Goal: Information Seeking & Learning: Learn about a topic

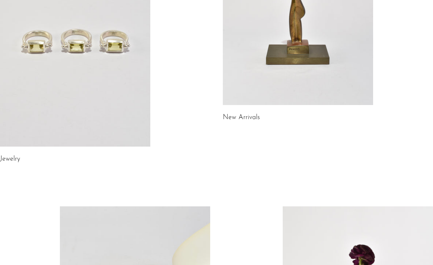
scroll to position [140, 0]
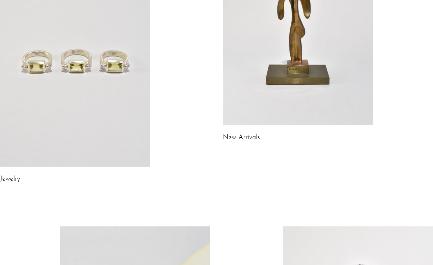
click at [125, 91] on link at bounding box center [75, 61] width 150 height 210
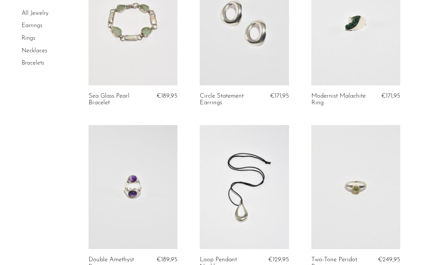
scroll to position [816, 0]
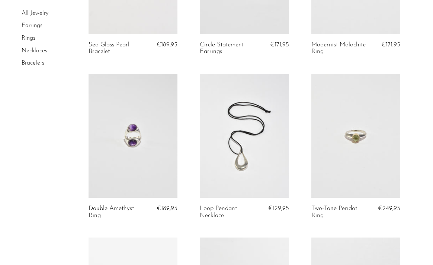
click at [242, 123] on link at bounding box center [244, 136] width 89 height 125
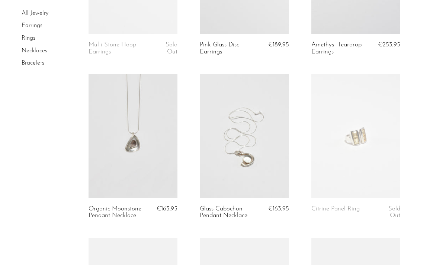
scroll to position [1147, 0]
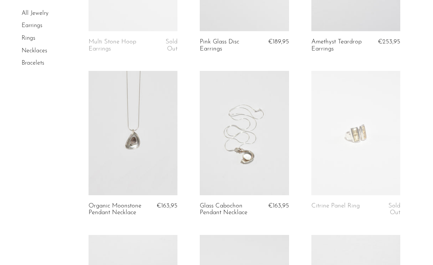
click at [173, 169] on link at bounding box center [132, 133] width 89 height 125
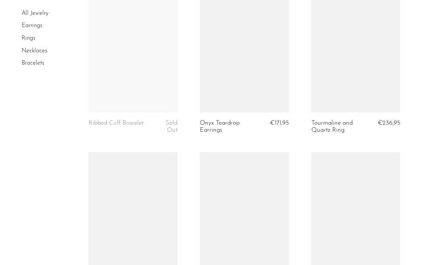
scroll to position [1796, 0]
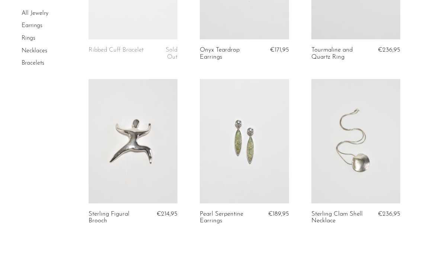
click at [380, 123] on link at bounding box center [355, 141] width 89 height 125
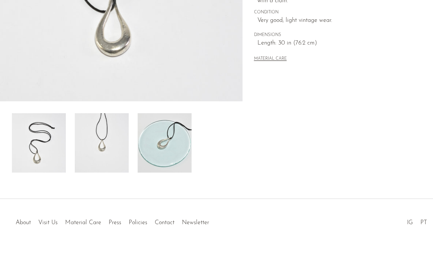
scroll to position [215, 0]
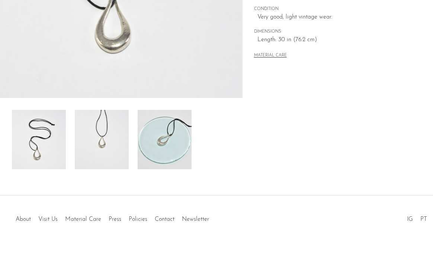
click at [121, 149] on img at bounding box center [102, 139] width 54 height 59
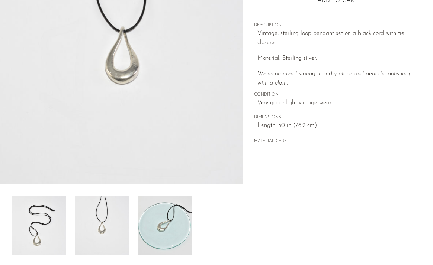
scroll to position [186, 0]
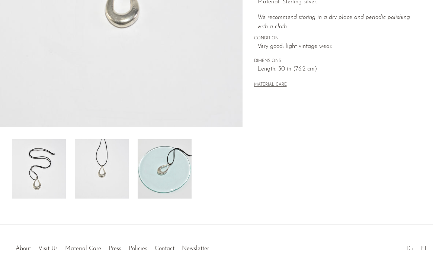
click at [52, 179] on img at bounding box center [39, 168] width 54 height 59
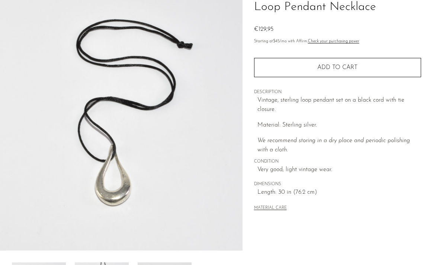
scroll to position [61, 0]
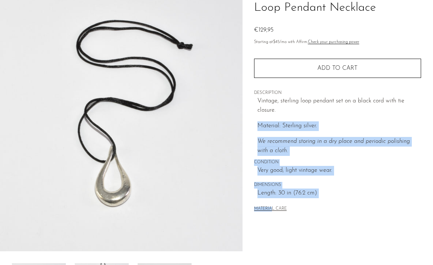
drag, startPoint x: 270, startPoint y: 197, endPoint x: 256, endPoint y: 115, distance: 83.4
click at [256, 115] on div "Collections Jewelry Loop Pendant Necklace €129,95 Starting at $45 /mo with Affi…" at bounding box center [337, 99] width 167 height 253
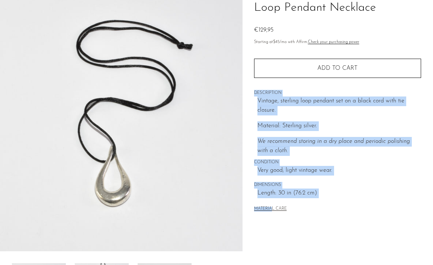
drag, startPoint x: 254, startPoint y: 92, endPoint x: 248, endPoint y: 196, distance: 104.6
click at [248, 197] on div "Collections Jewelry Loop Pendant Necklace €129,95 Starting at $45 /mo with Affi…" at bounding box center [337, 148] width 190 height 350
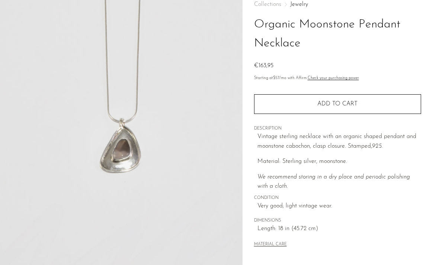
scroll to position [44, 0]
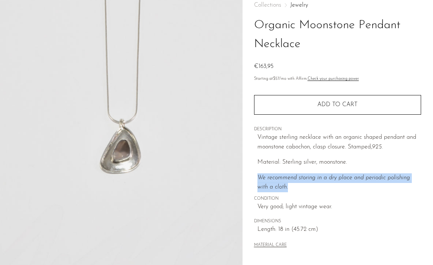
drag, startPoint x: 301, startPoint y: 184, endPoint x: 296, endPoint y: 170, distance: 15.2
click at [296, 170] on div "Vintage sterling necklace with an organic shaped pendant and moonstone cabochon…" at bounding box center [339, 162] width 164 height 59
drag, startPoint x: 296, startPoint y: 170, endPoint x: 300, endPoint y: 187, distance: 17.2
click at [300, 187] on div "Vintage sterling necklace with an organic shaped pendant and moonstone cabochon…" at bounding box center [339, 162] width 164 height 59
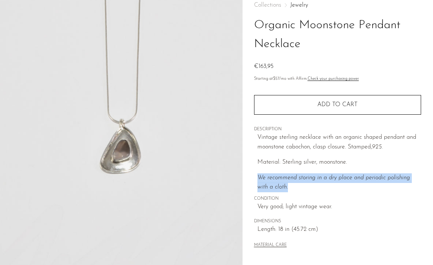
click at [300, 187] on p "We recommend storing in a dry place and periodic polishing with a cloth." at bounding box center [339, 183] width 164 height 19
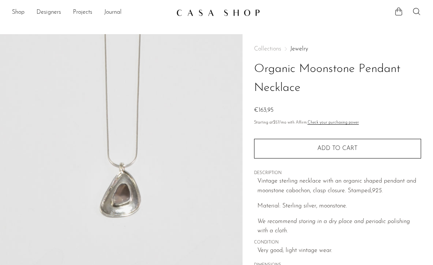
scroll to position [0, 0]
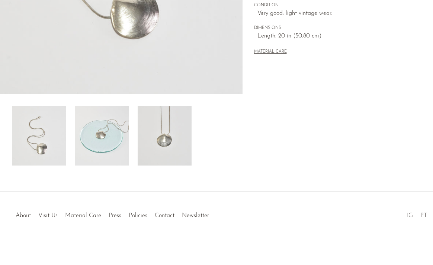
scroll to position [219, 0]
